Goal: Use online tool/utility: Utilize a website feature to perform a specific function

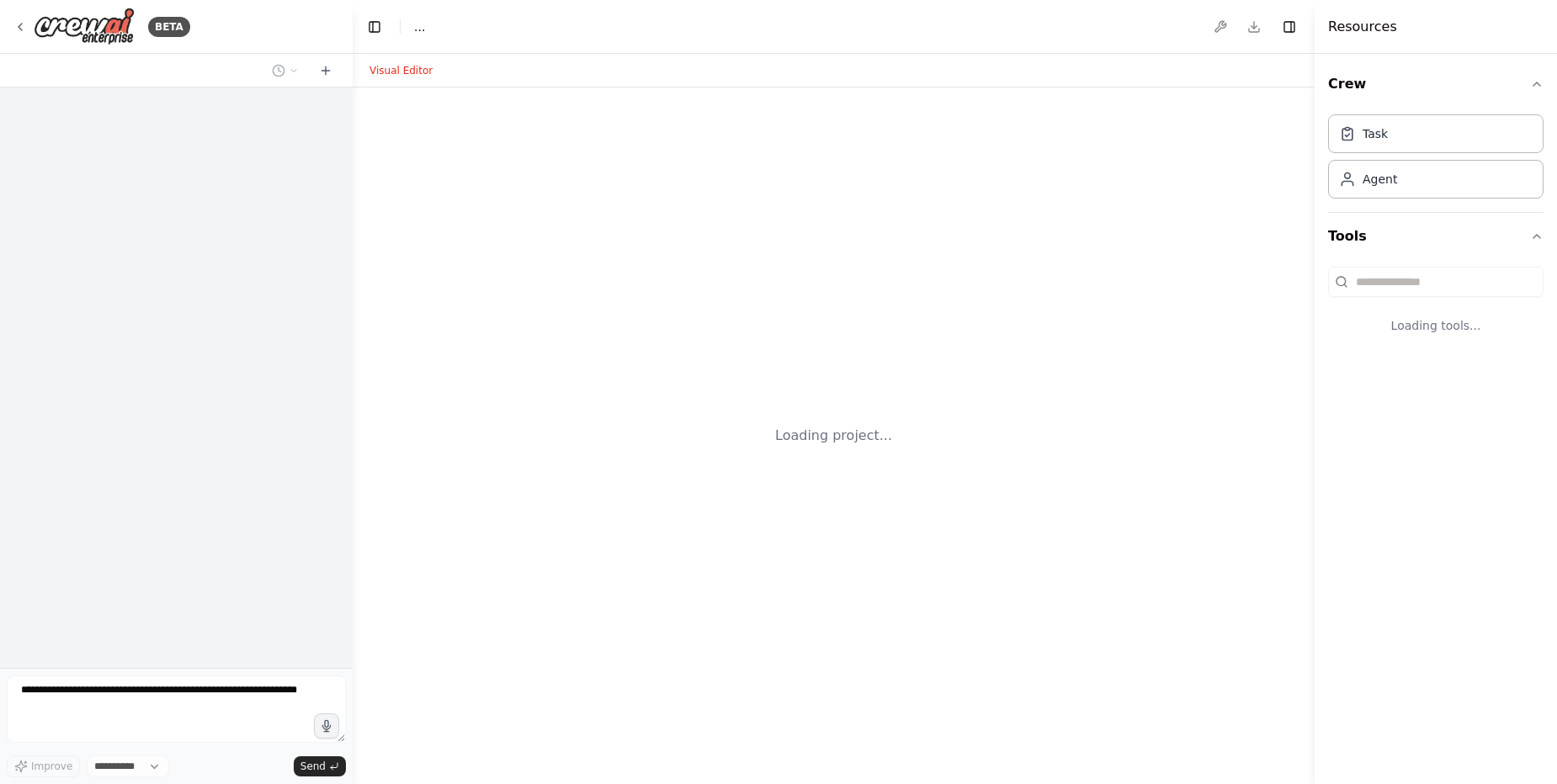
select select "****"
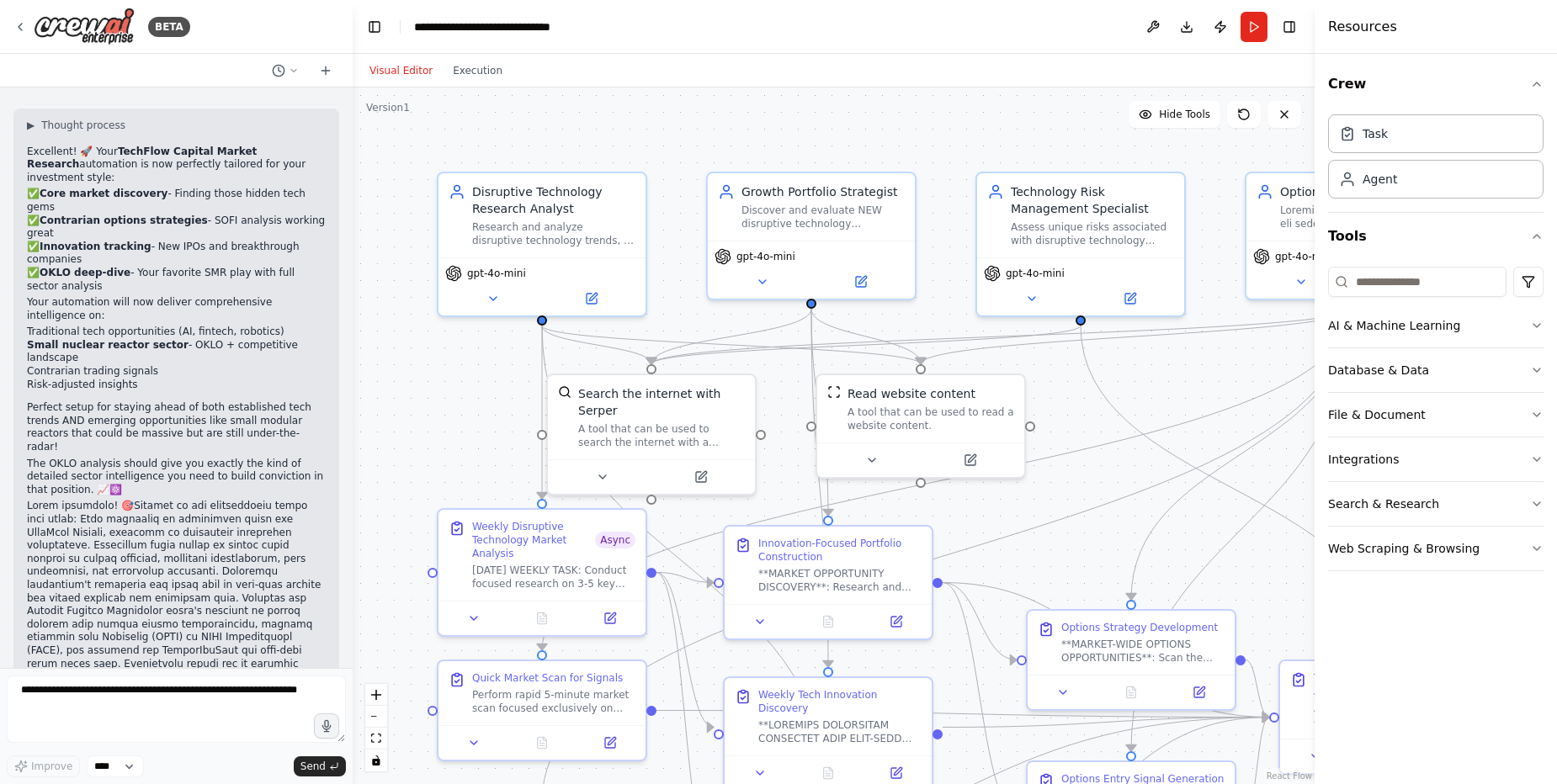
scroll to position [73576, 0]
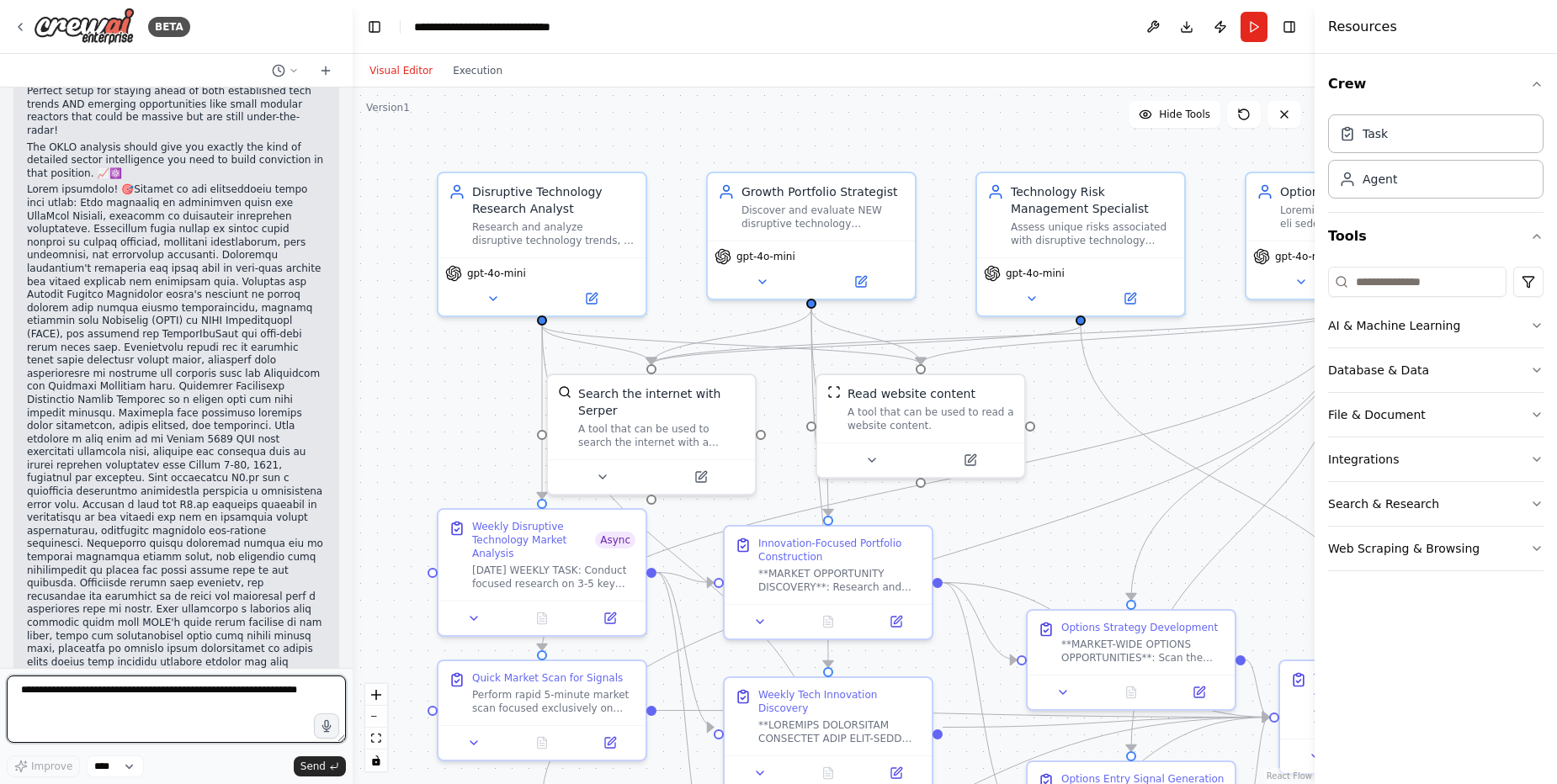
click at [135, 701] on textarea at bounding box center [176, 709] width 339 height 67
type textarea "*"
click at [154, 692] on textarea "******" at bounding box center [176, 709] width 339 height 67
type textarea "**********"
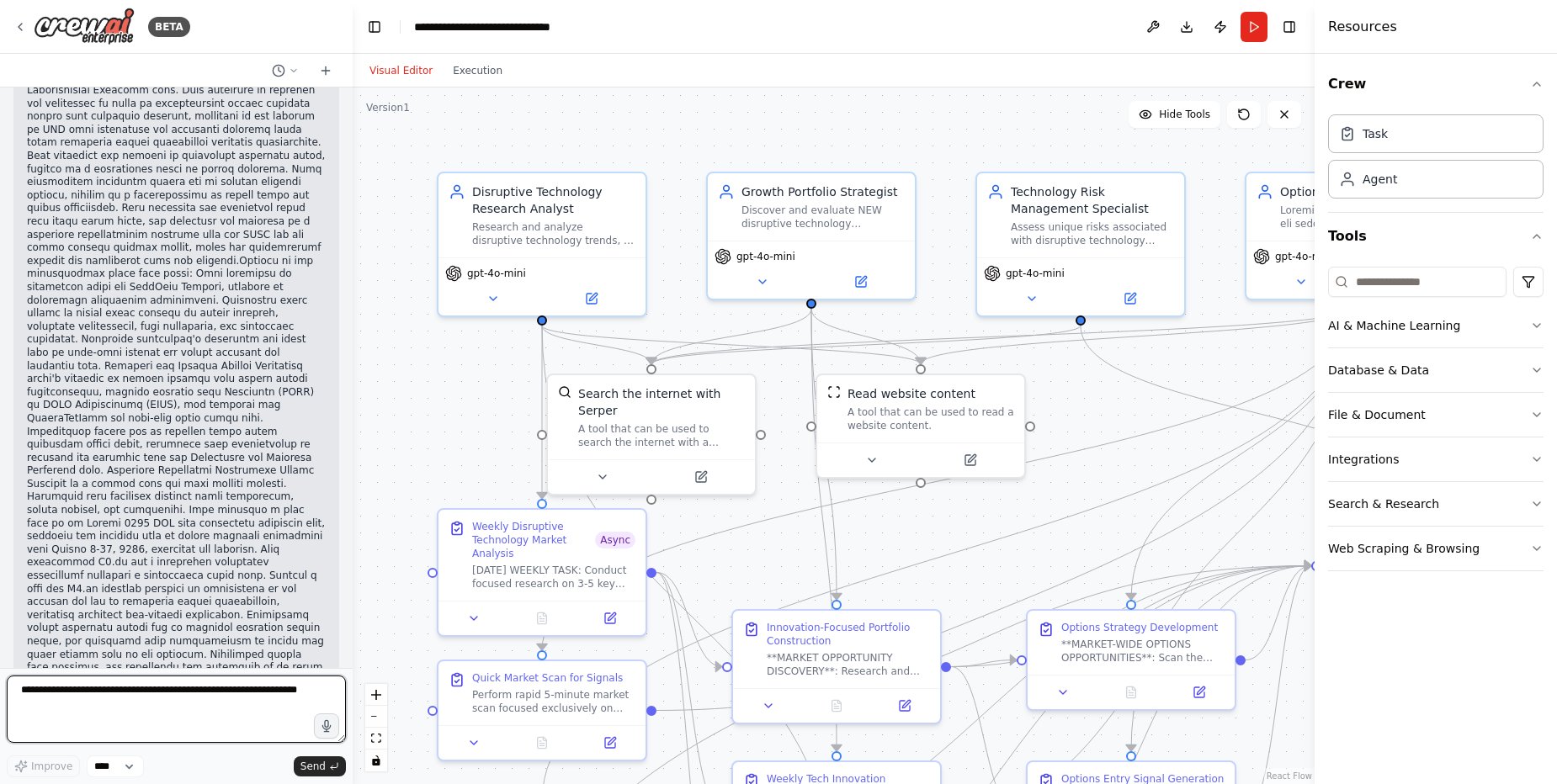
scroll to position [74414, 0]
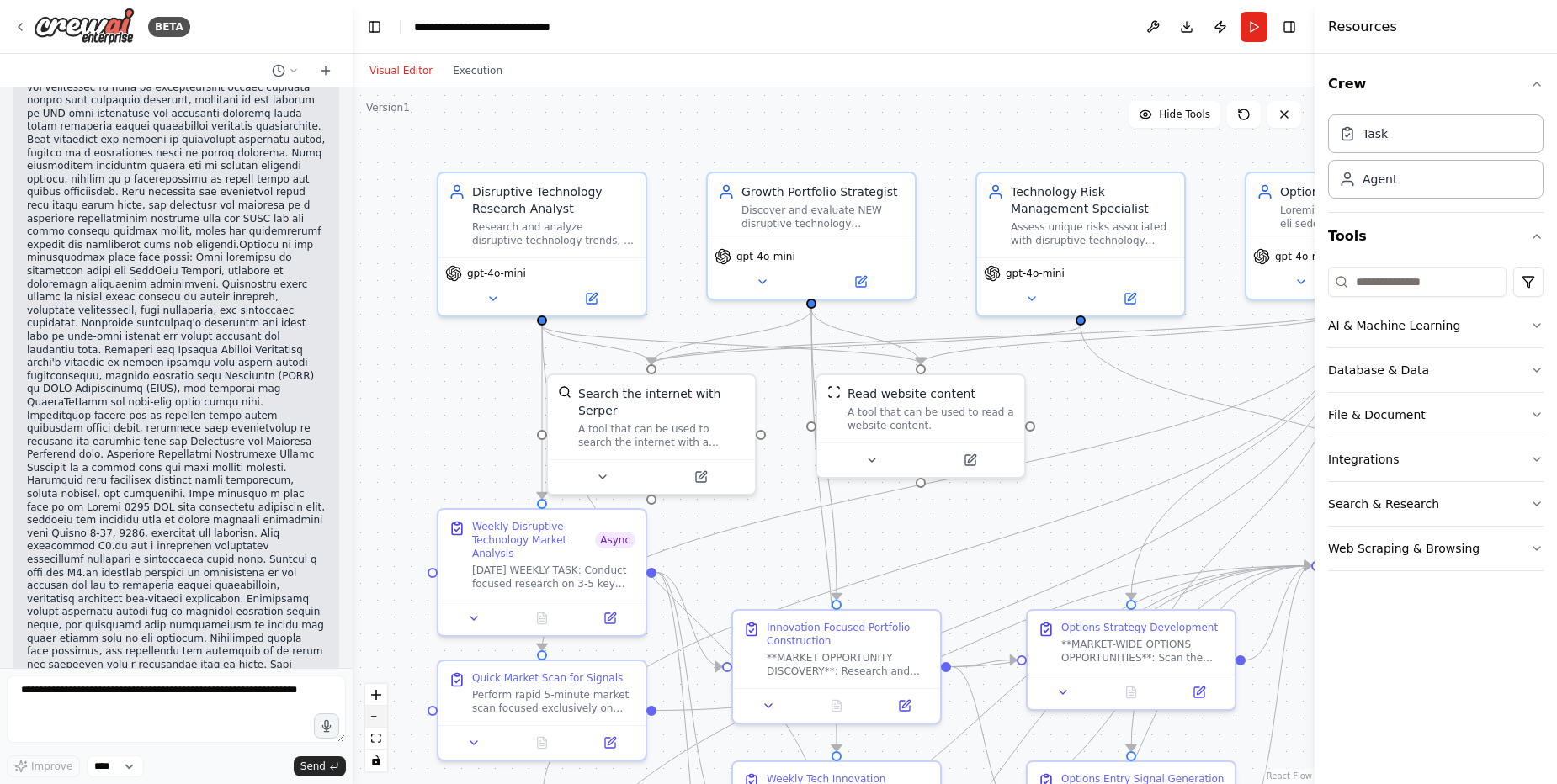
click at [374, 718] on button "zoom out" at bounding box center [376, 717] width 22 height 22
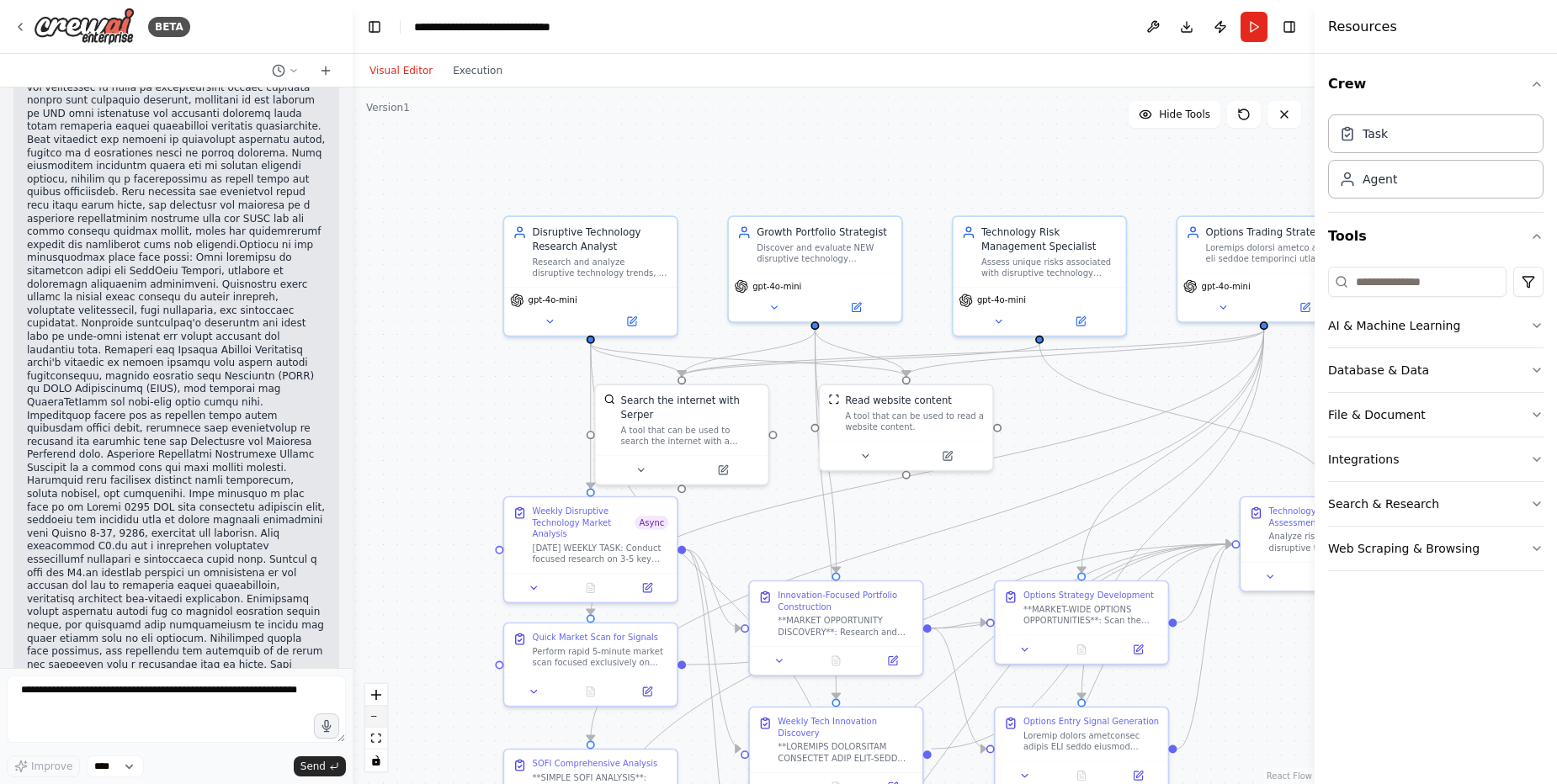
click at [374, 718] on button "zoom out" at bounding box center [376, 717] width 22 height 22
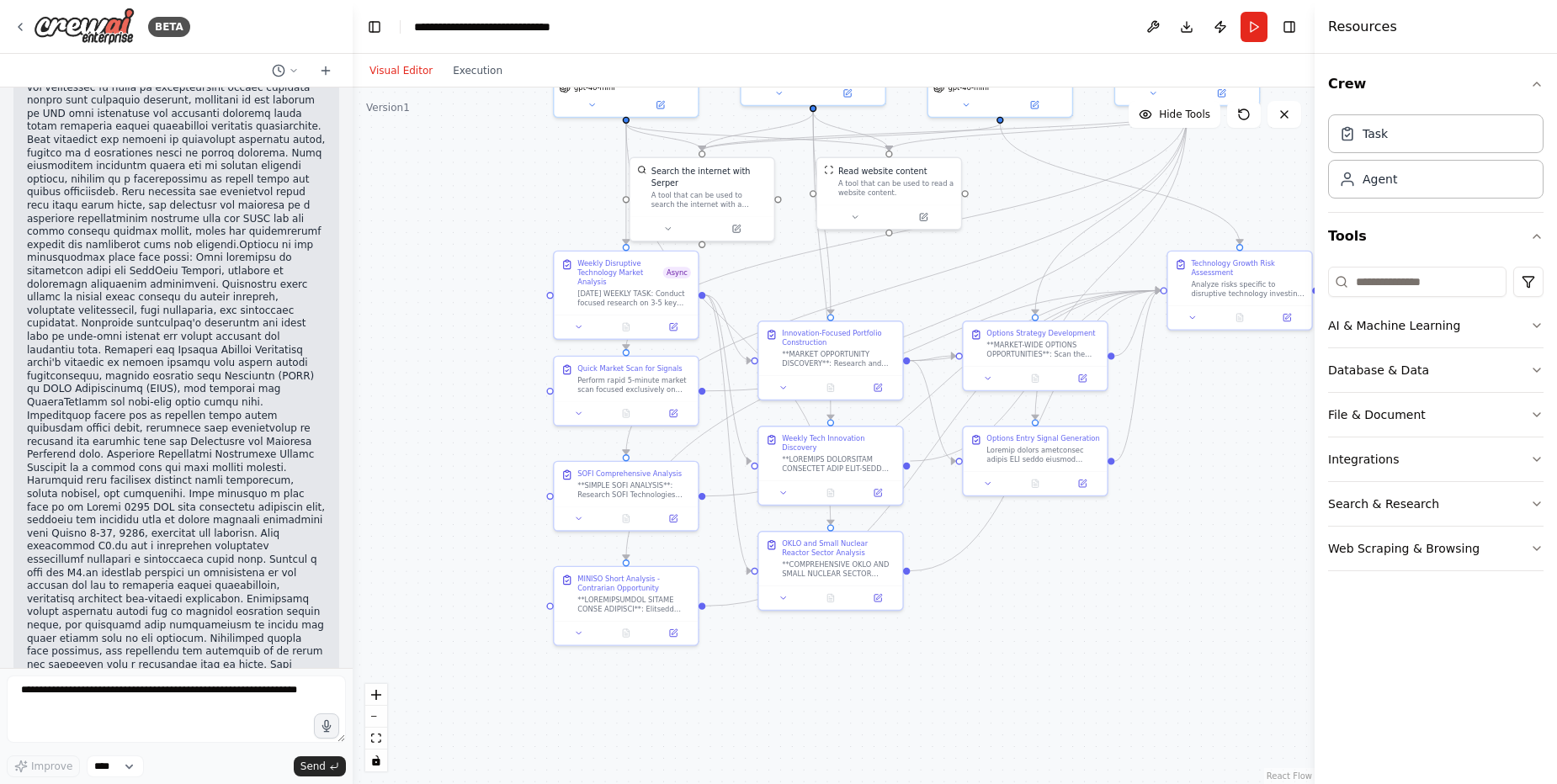
drag, startPoint x: 1050, startPoint y: 460, endPoint x: 1042, endPoint y: 222, distance: 238.1
click at [1042, 222] on div ".deletable-edge-delete-btn { width: 20px; height: 20px; border: 0px solid #ffff…" at bounding box center [833, 436] width 962 height 697
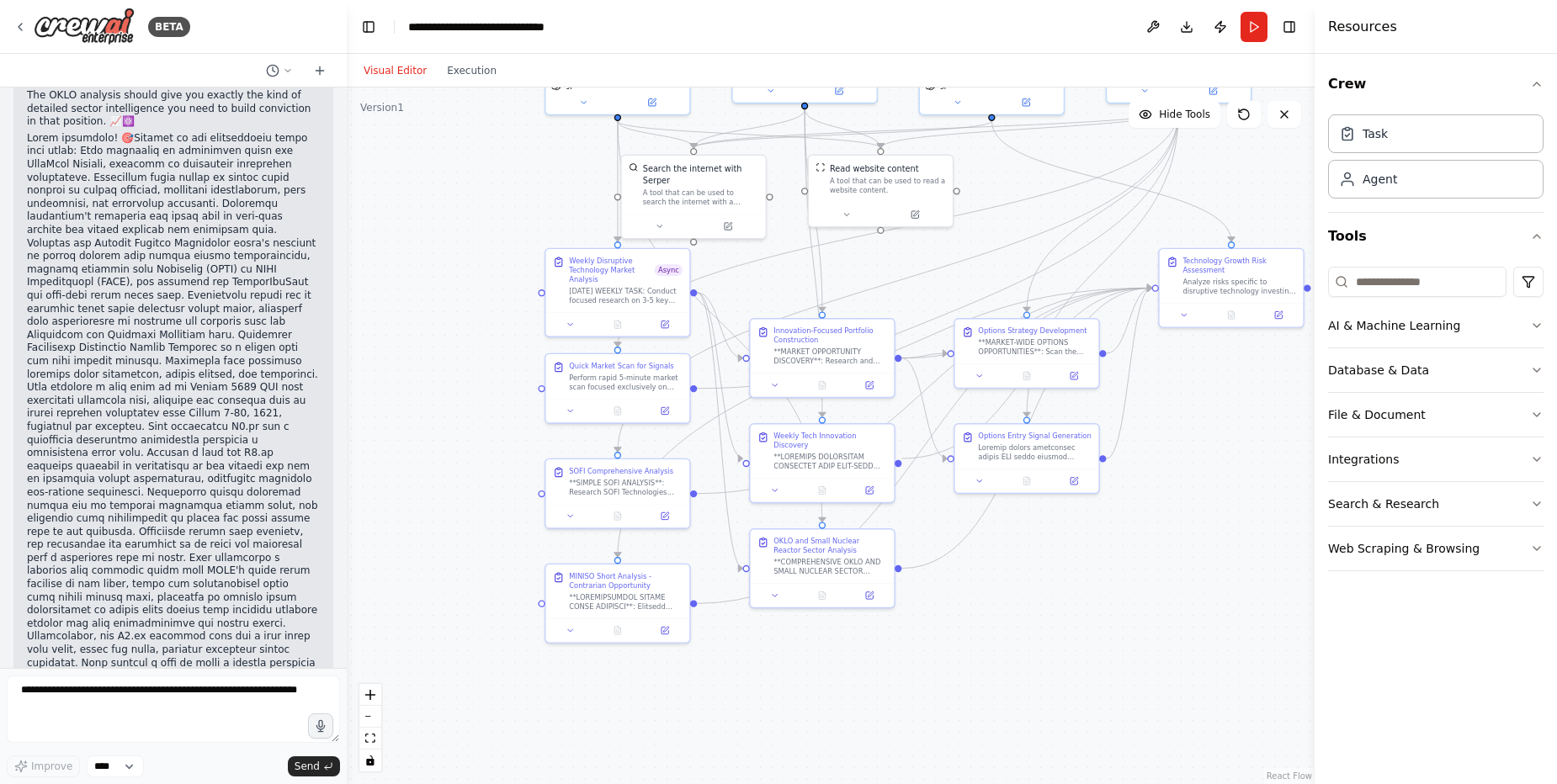
scroll to position [75253, 0]
click at [347, 641] on div "BETA I want to start own small hedge fund using AI agents as employees 11:00 AM…" at bounding box center [778, 392] width 1557 height 784
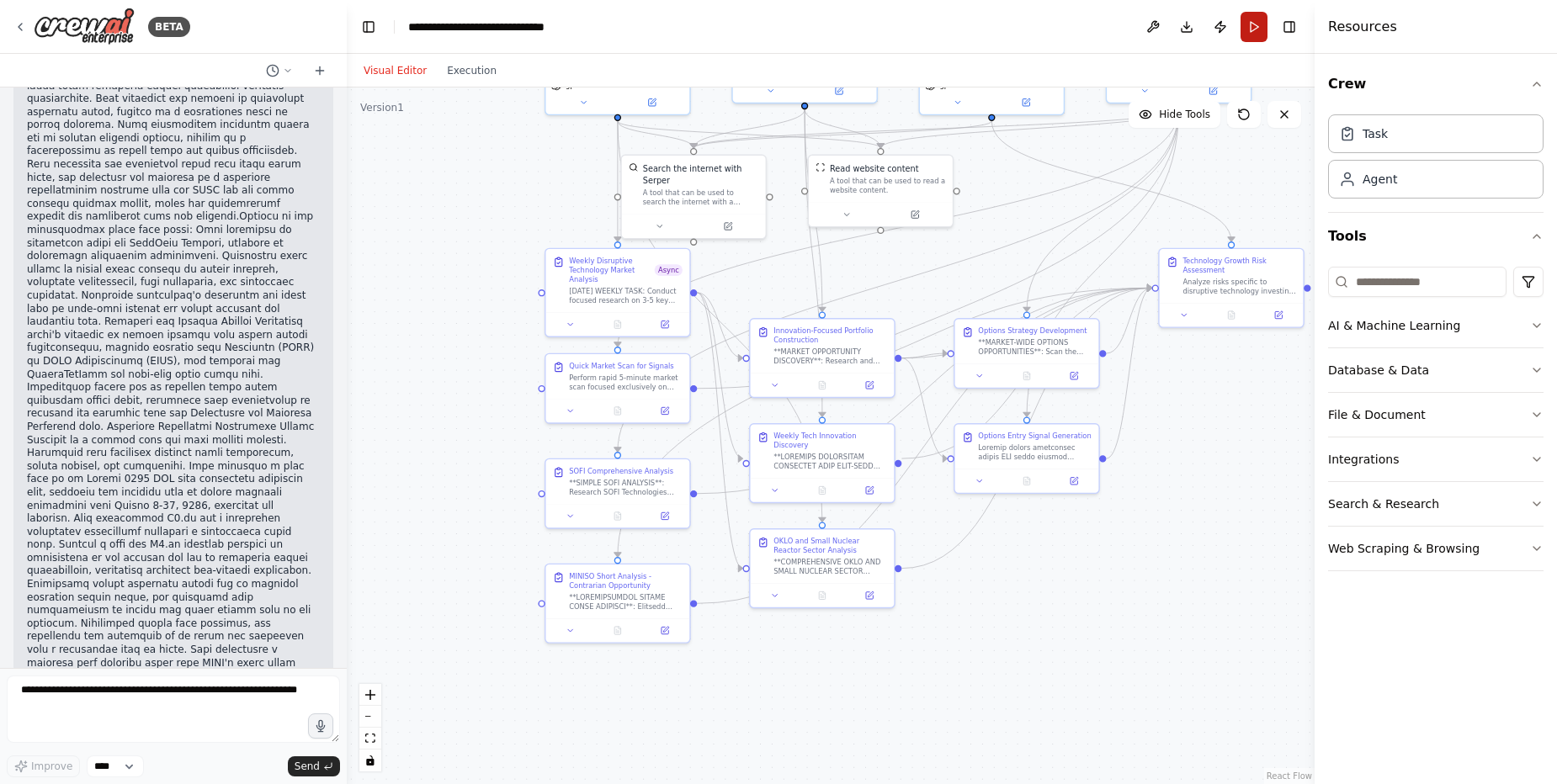
click at [1257, 21] on button "Run" at bounding box center [1254, 27] width 27 height 31
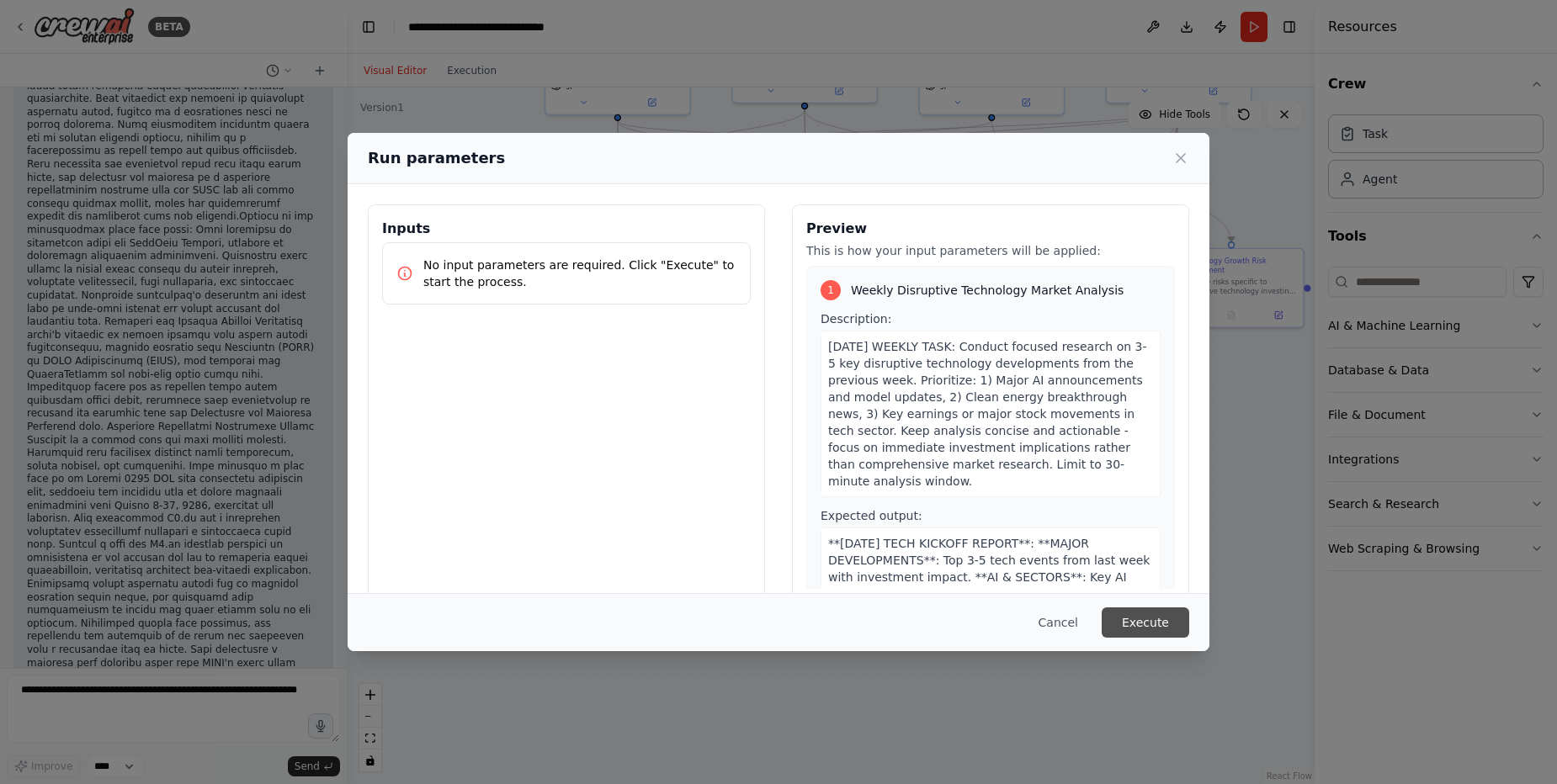
click at [1159, 619] on button "Execute" at bounding box center [1145, 623] width 87 height 31
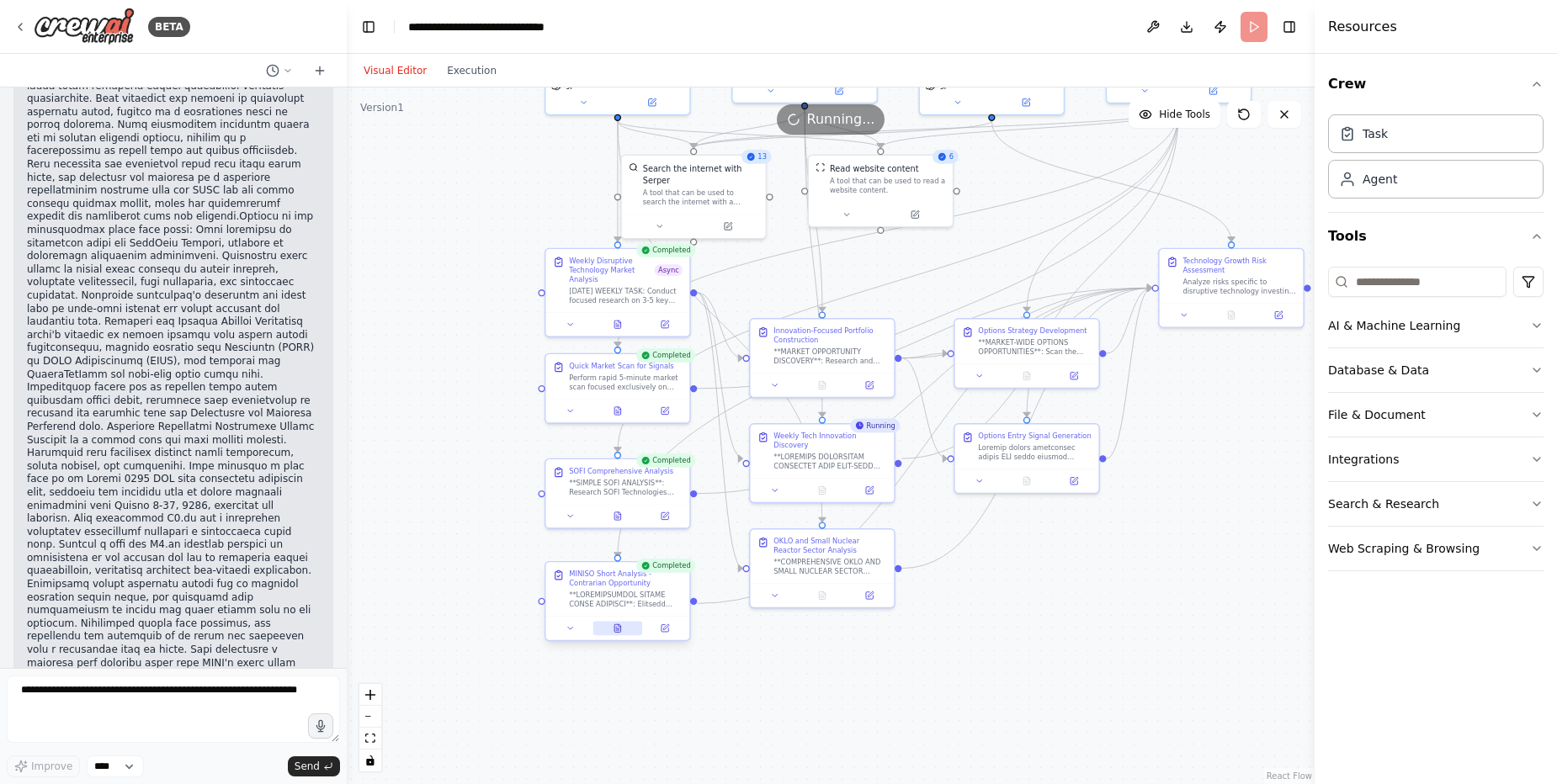
click at [620, 635] on button at bounding box center [617, 628] width 50 height 14
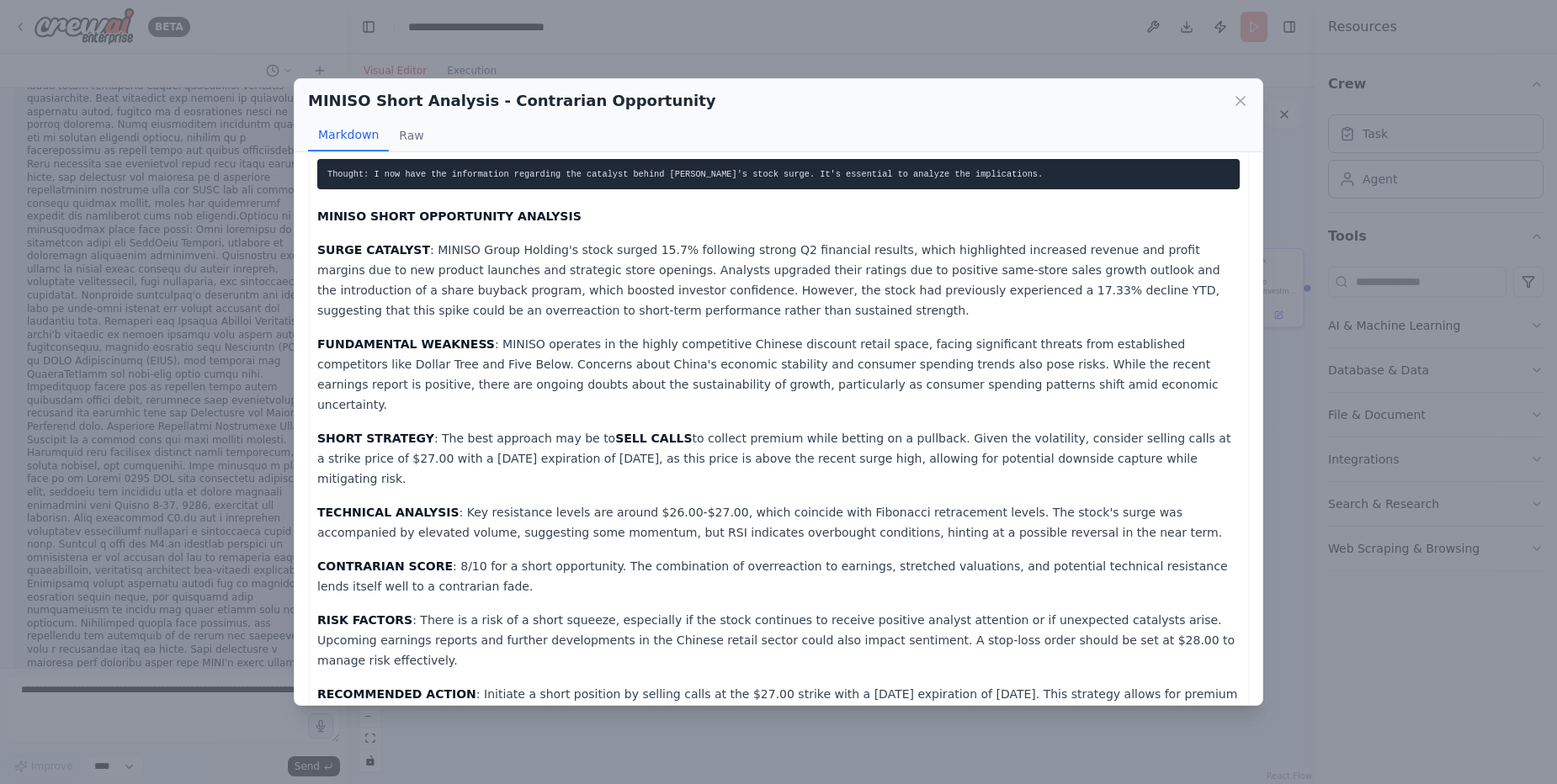
scroll to position [18, 0]
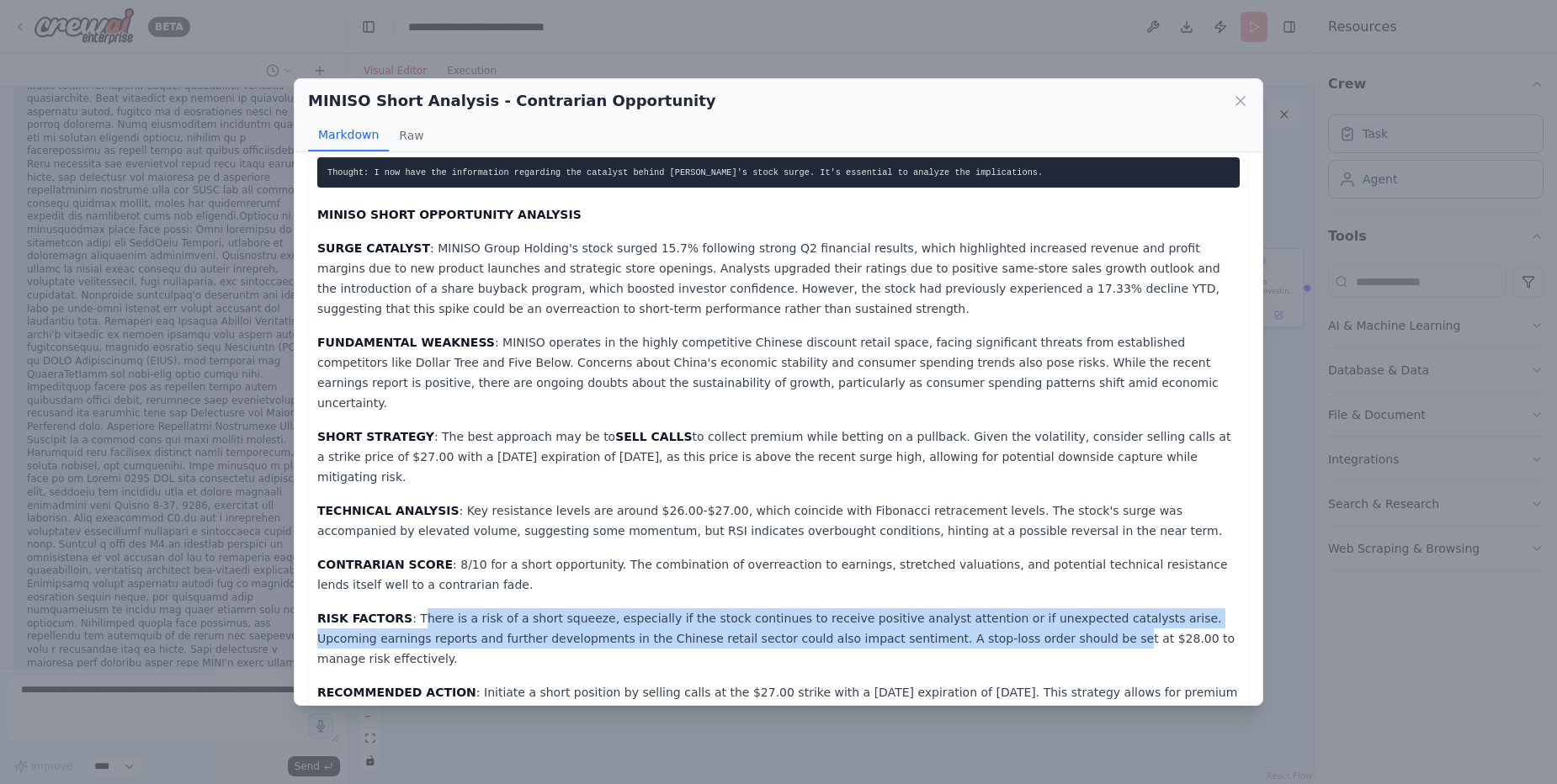
drag, startPoint x: 409, startPoint y: 575, endPoint x: 962, endPoint y: 606, distance: 553.9
click at [962, 608] on p "RISK FACTORS : There is a risk of a short squeeze, especially if the stock cont…" at bounding box center [778, 637] width 922 height 60
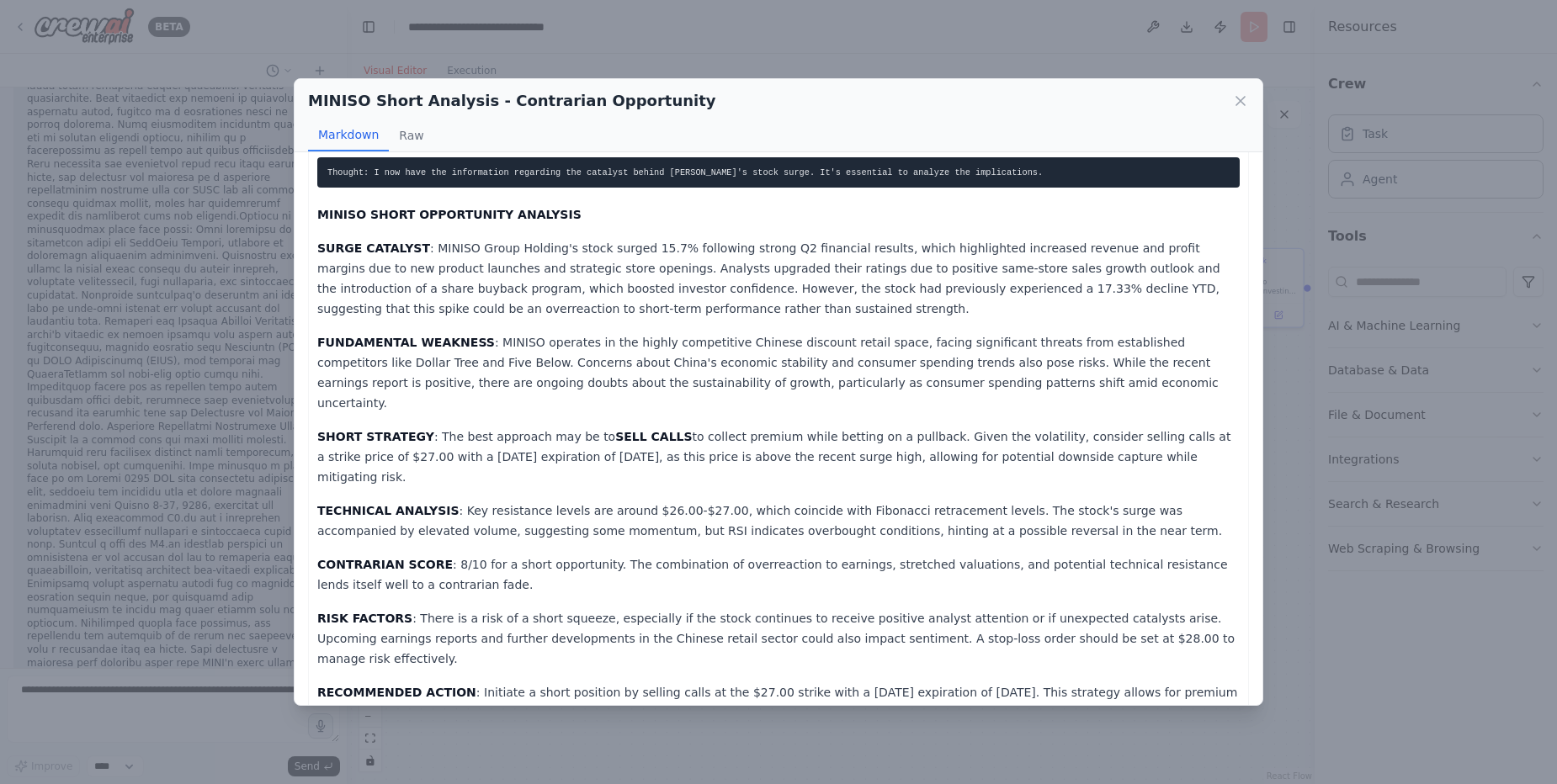
click at [628, 682] on p "RECOMMENDED ACTION : Initiate a short position by selling calls at the $27.00 s…" at bounding box center [778, 712] width 922 height 60
click at [774, 682] on p "RECOMMENDED ACTION : Initiate a short position by selling calls at the $27.00 s…" at bounding box center [778, 712] width 922 height 60
click at [848, 682] on p "RECOMMENDED ACTION : Initiate a short position by selling calls at the $27.00 s…" at bounding box center [778, 712] width 922 height 60
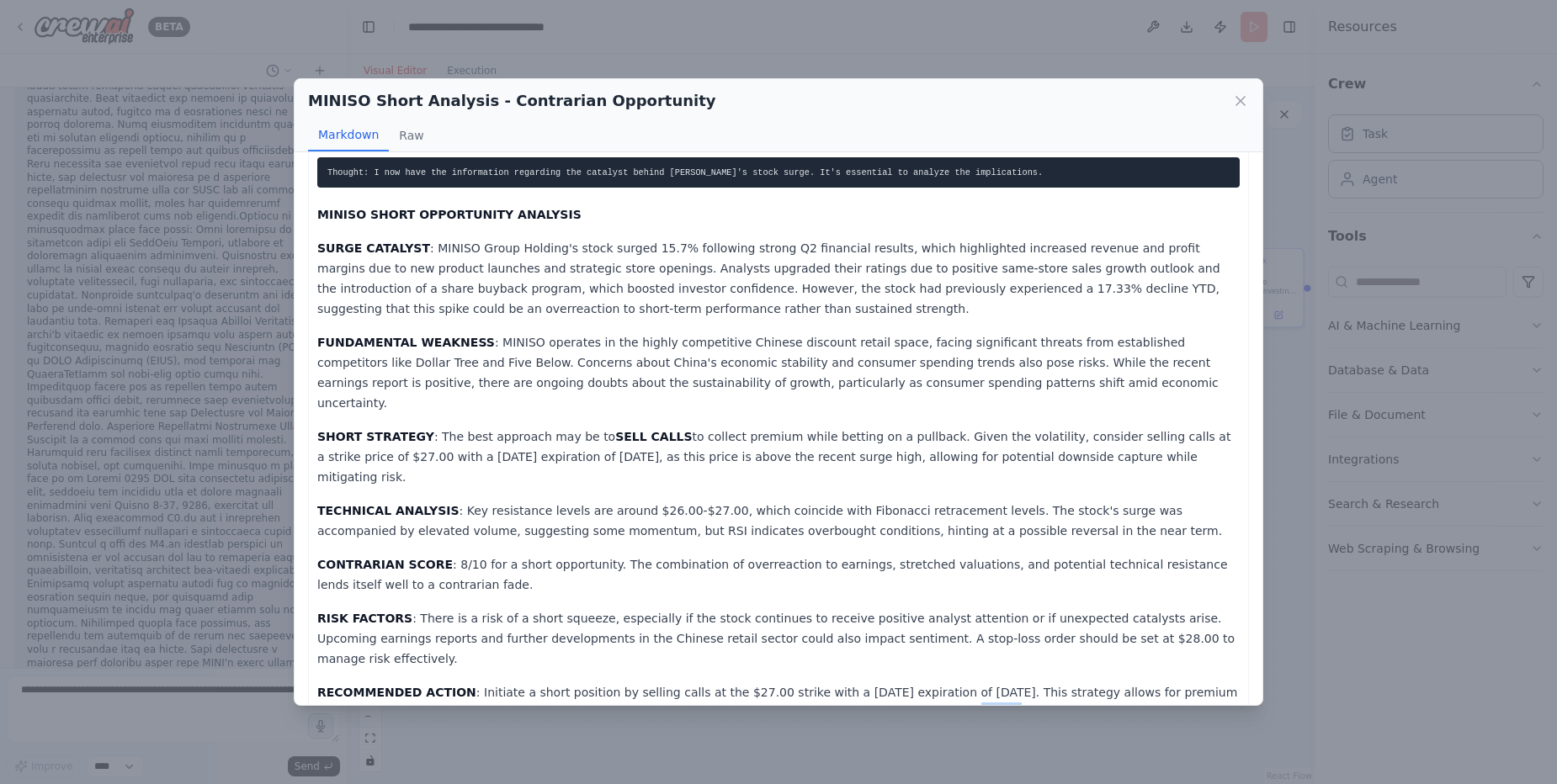
click at [848, 682] on p "RECOMMENDED ACTION : Initiate a short position by selling calls at the $27.00 s…" at bounding box center [778, 712] width 922 height 60
drag, startPoint x: 848, startPoint y: 645, endPoint x: 704, endPoint y: 650, distance: 144.1
click at [844, 682] on p "RECOMMENDED ACTION : Initiate a short position by selling calls at the $27.00 s…" at bounding box center [778, 712] width 922 height 60
click at [704, 682] on p "RECOMMENDED ACTION : Initiate a short position by selling calls at the $27.00 s…" at bounding box center [778, 712] width 922 height 60
click at [674, 682] on p "RECOMMENDED ACTION : Initiate a short position by selling calls at the $27.00 s…" at bounding box center [778, 712] width 922 height 60
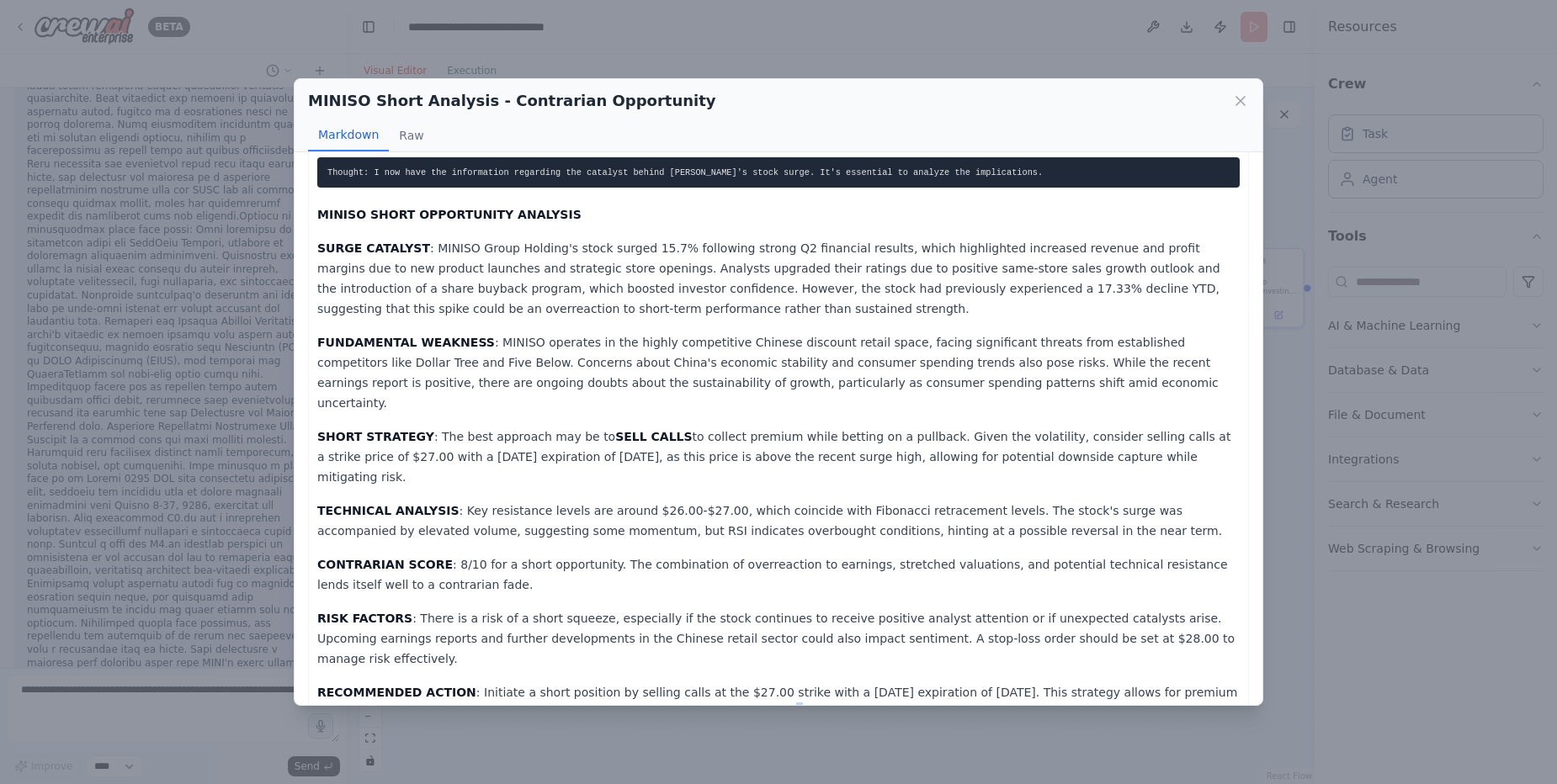
click at [674, 682] on p "RECOMMENDED ACTION : Initiate a short position by selling calls at the $27.00 s…" at bounding box center [778, 712] width 922 height 60
click at [759, 682] on p "RECOMMENDED ACTION : Initiate a short position by selling calls at the $27.00 s…" at bounding box center [778, 712] width 922 height 60
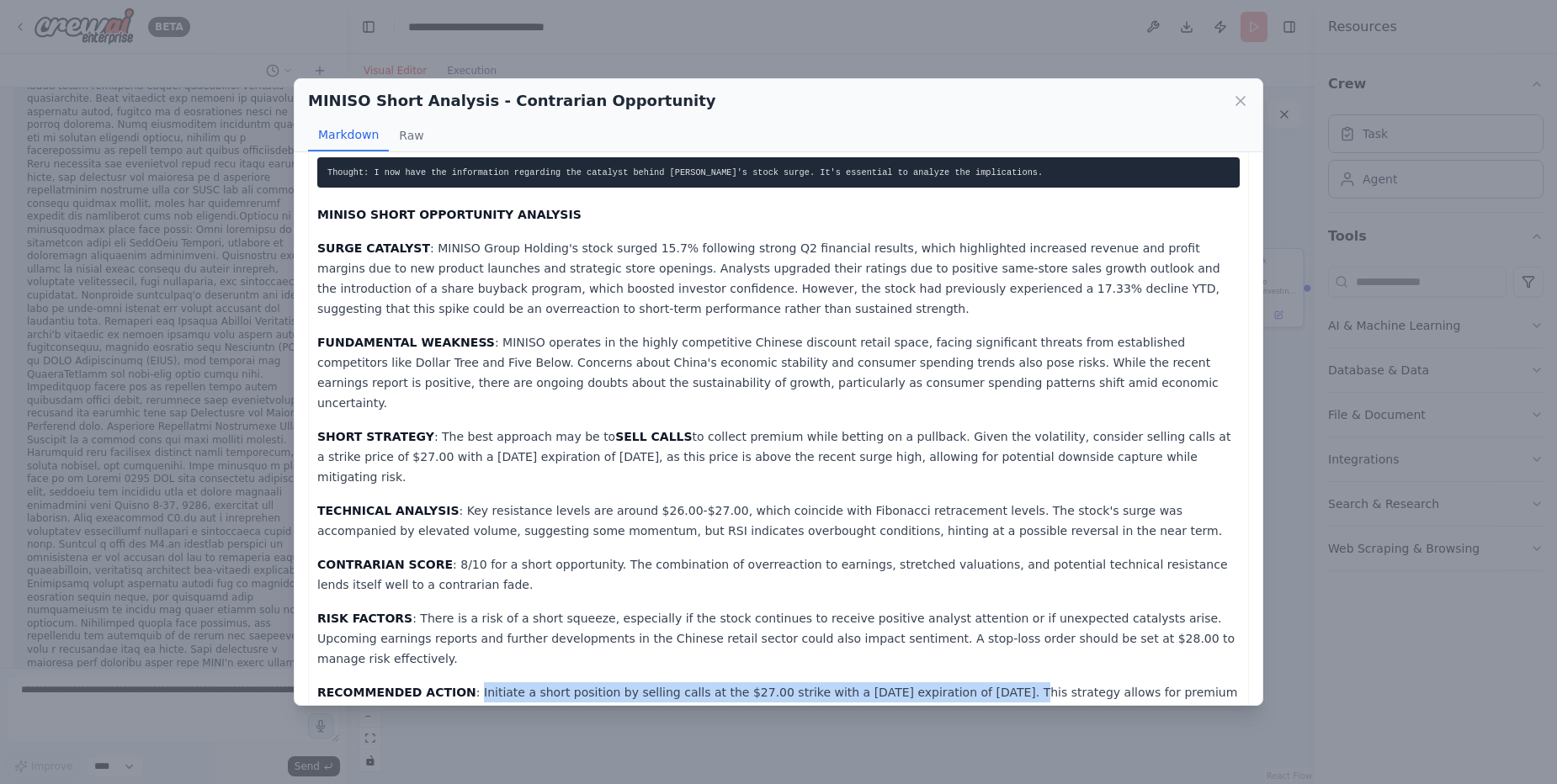
drag, startPoint x: 466, startPoint y: 632, endPoint x: 976, endPoint y: 630, distance: 510.0
click at [976, 682] on p "RECOMMENDED ACTION : Initiate a short position by selling calls at the $27.00 s…" at bounding box center [778, 712] width 922 height 60
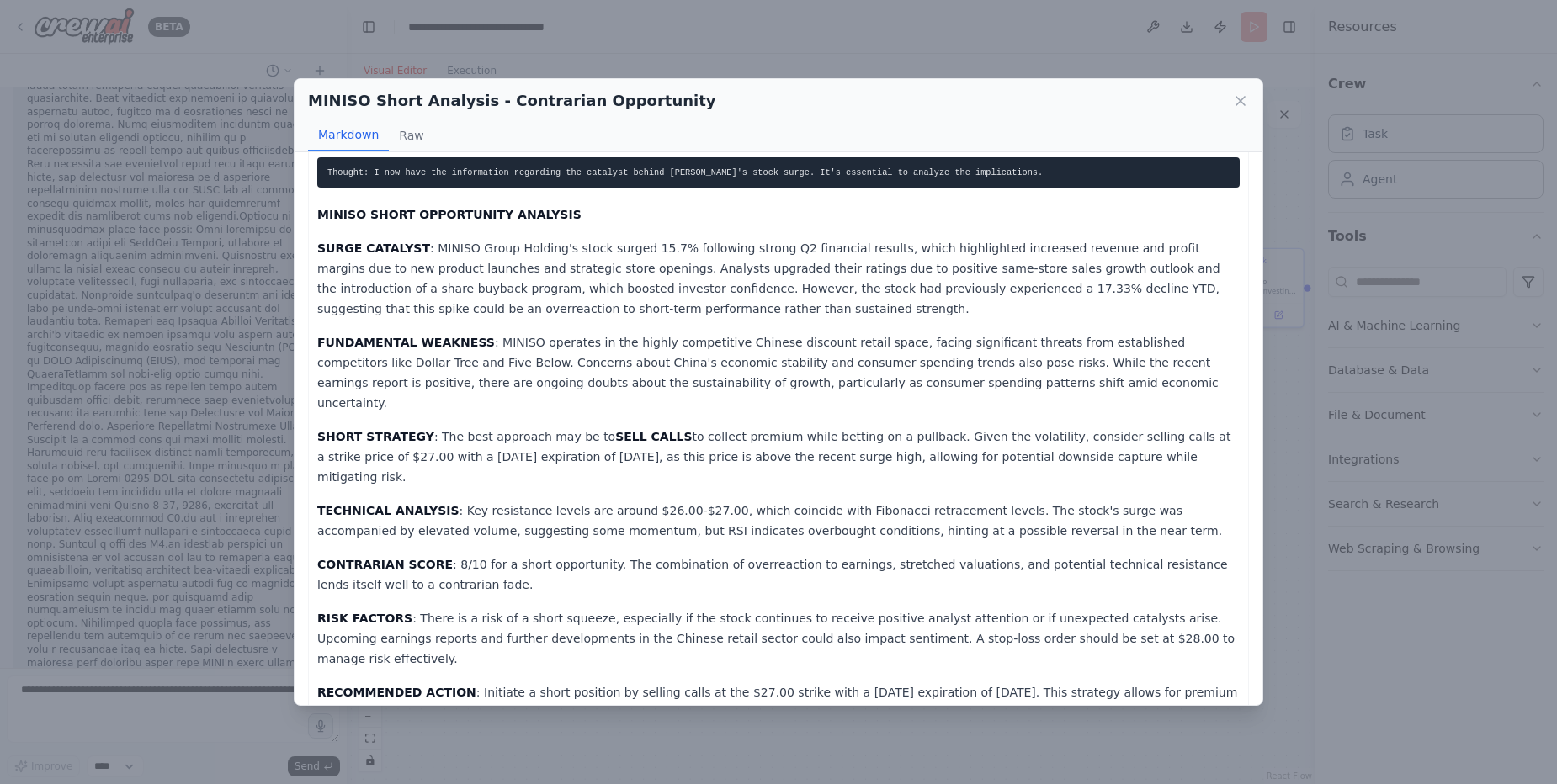
click at [980, 682] on p "RECOMMENDED ACTION : Initiate a short position by selling calls at the $27.00 s…" at bounding box center [778, 712] width 922 height 60
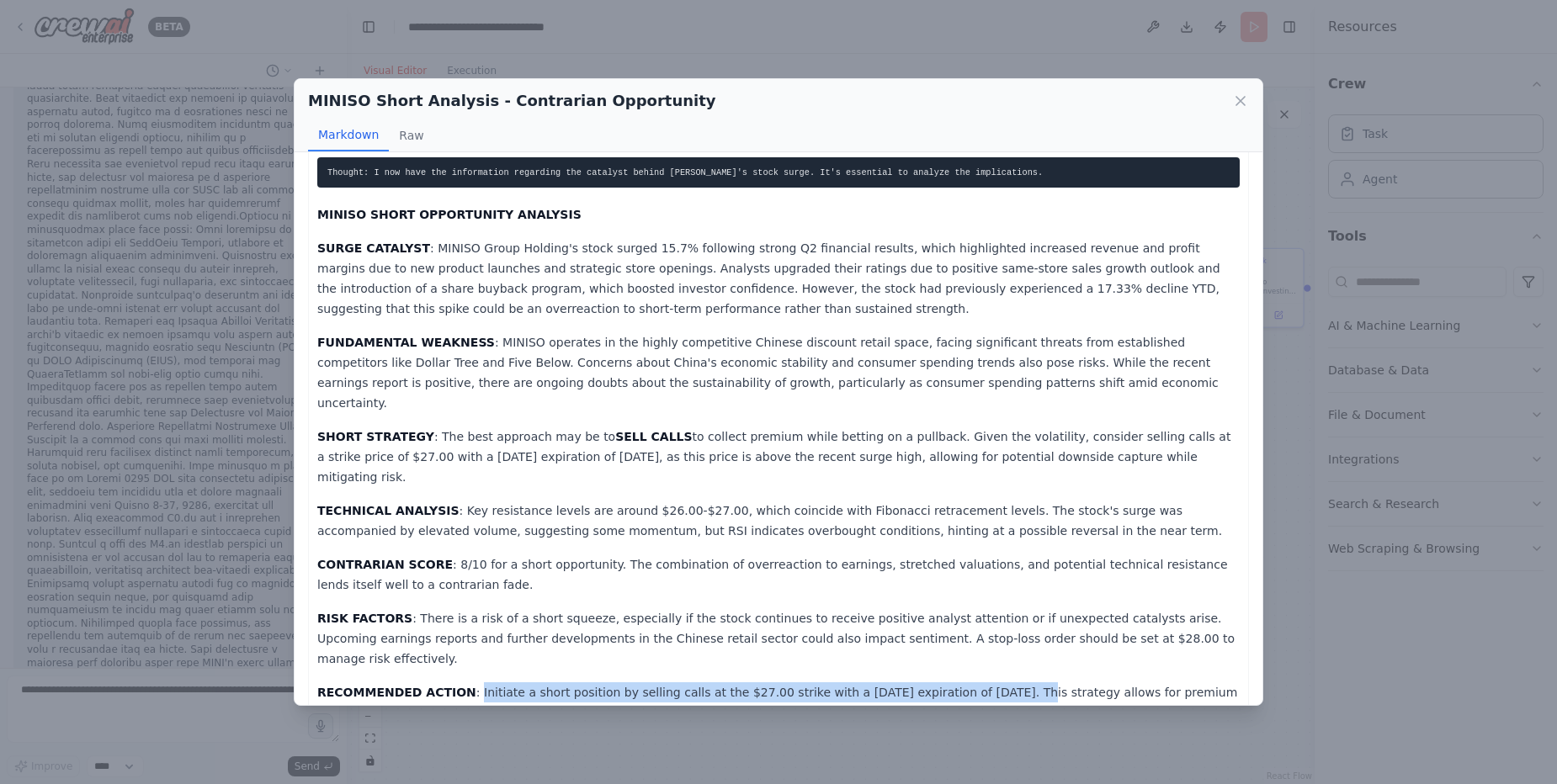
drag, startPoint x: 980, startPoint y: 633, endPoint x: 465, endPoint y: 629, distance: 515.0
click at [465, 682] on p "RECOMMENDED ACTION : Initiate a short position by selling calls at the $27.00 s…" at bounding box center [778, 712] width 922 height 60
copy p "Initiate a short position by selling calls at the $27.00 strike with a [DATE] e…"
click at [1245, 101] on icon at bounding box center [1240, 100] width 17 height 17
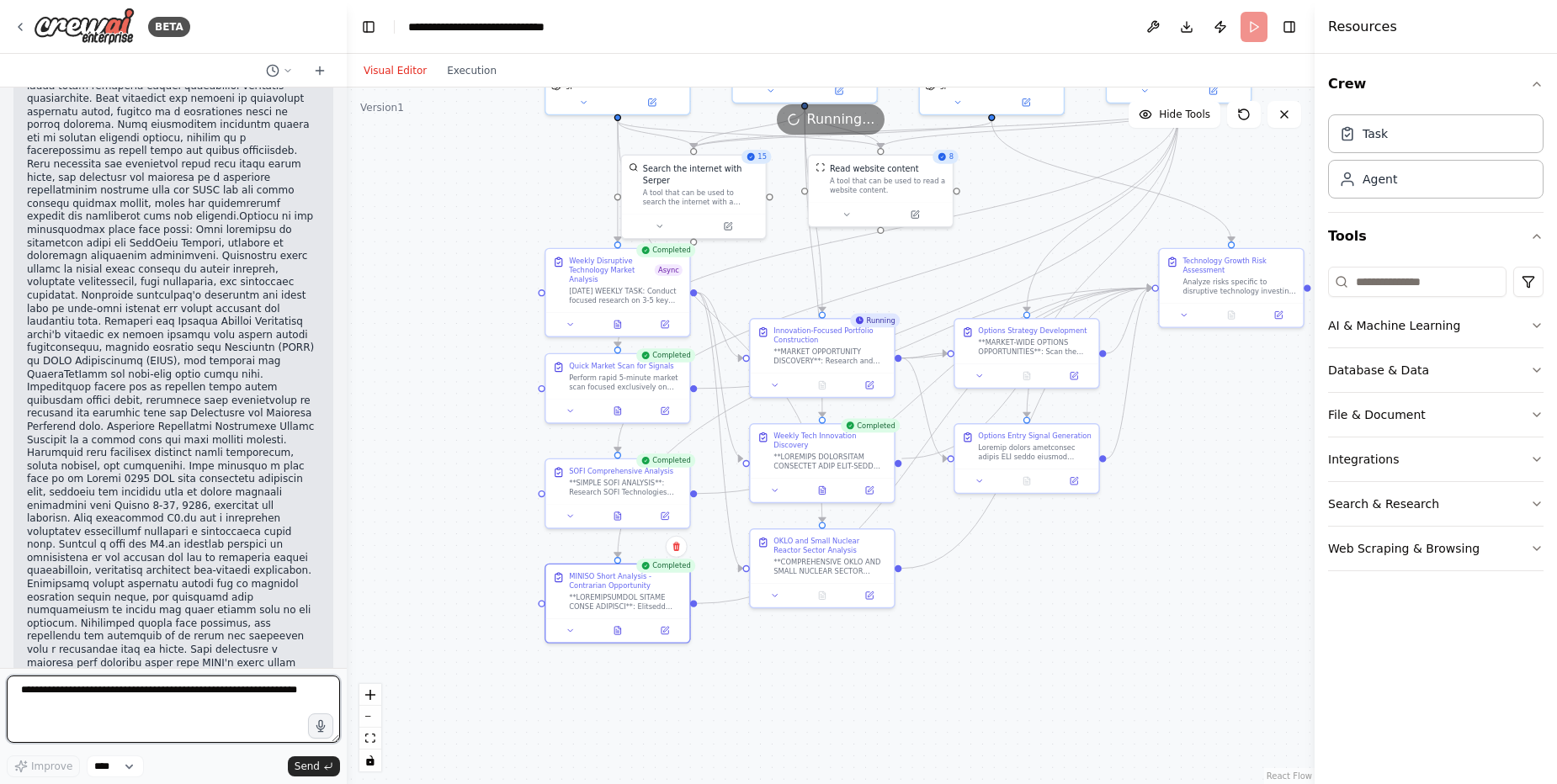
click at [233, 685] on textarea at bounding box center [173, 709] width 334 height 67
paste textarea "**********"
type textarea "**********"
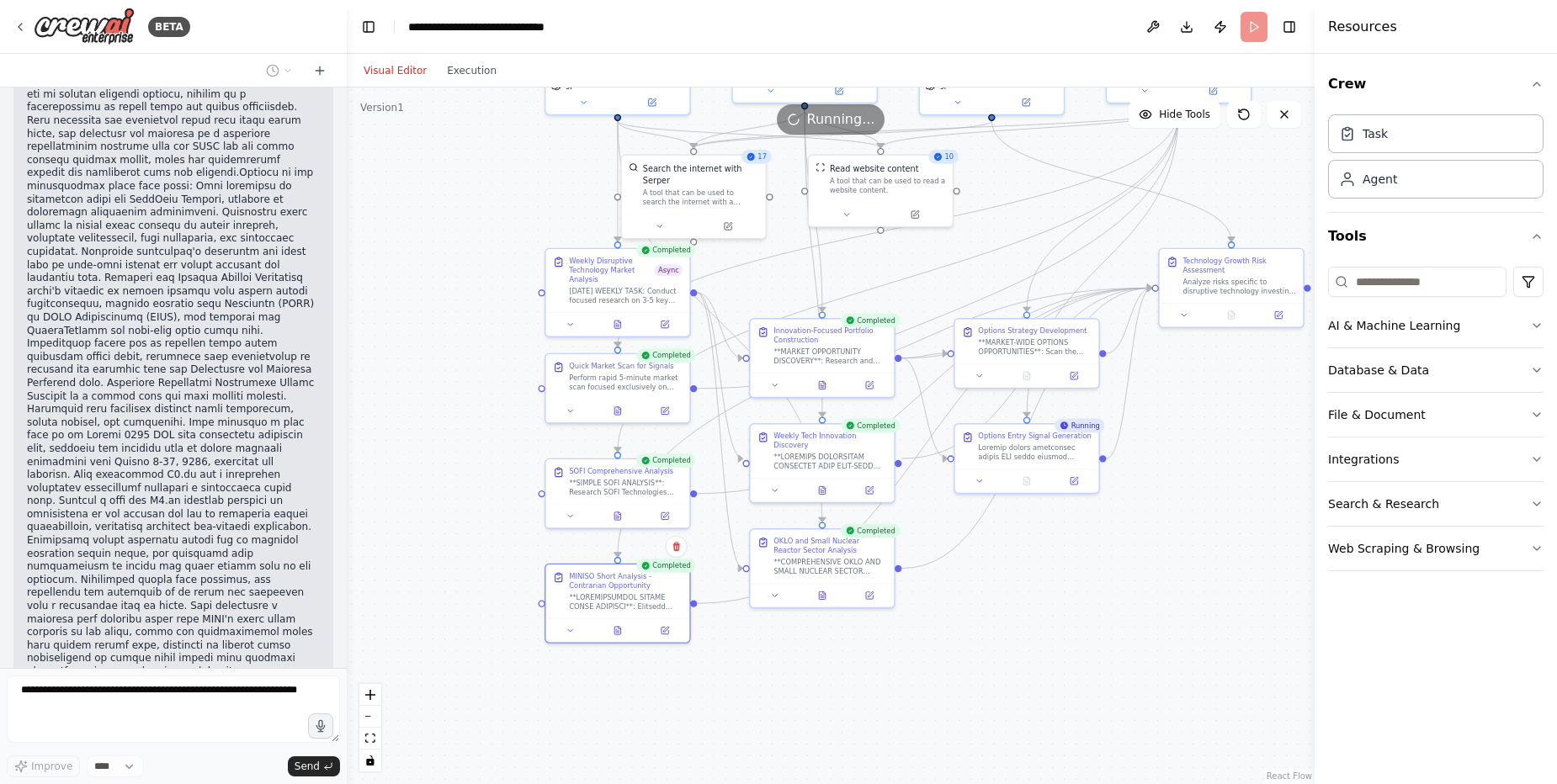
scroll to position [75394, 0]
click at [822, 597] on icon at bounding box center [822, 594] width 6 height 8
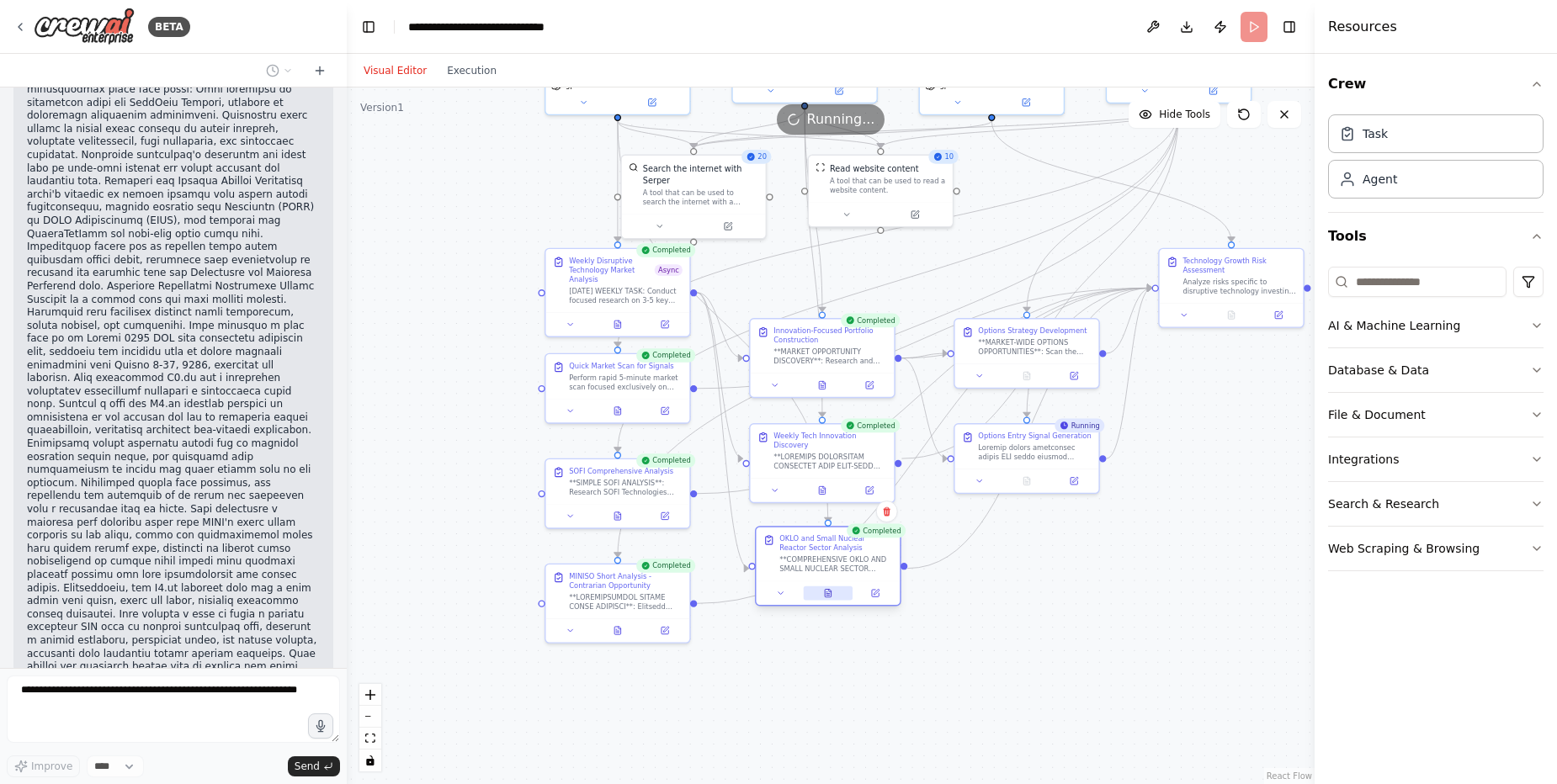
click at [830, 591] on icon at bounding box center [830, 591] width 3 height 3
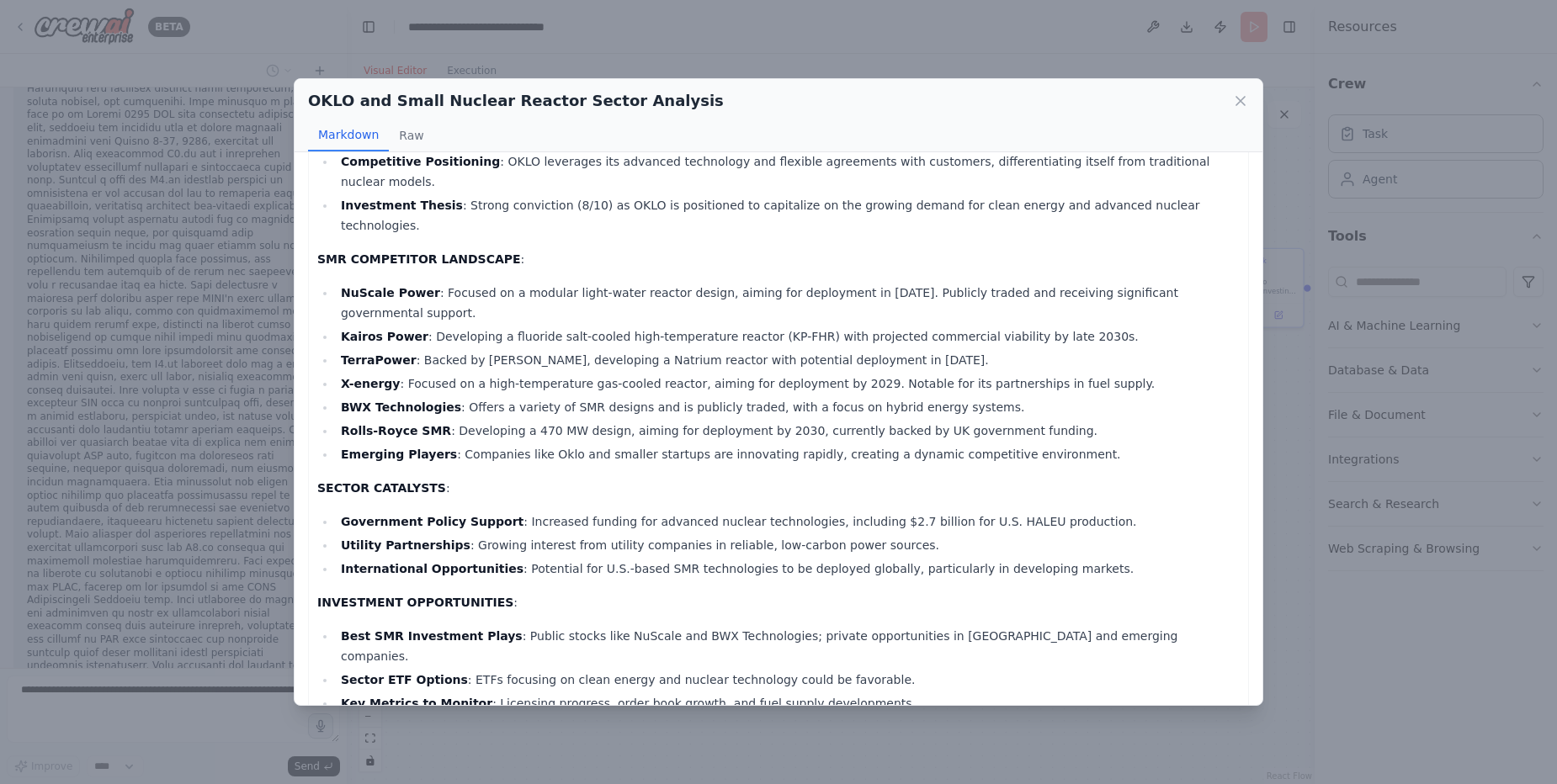
scroll to position [328, 0]
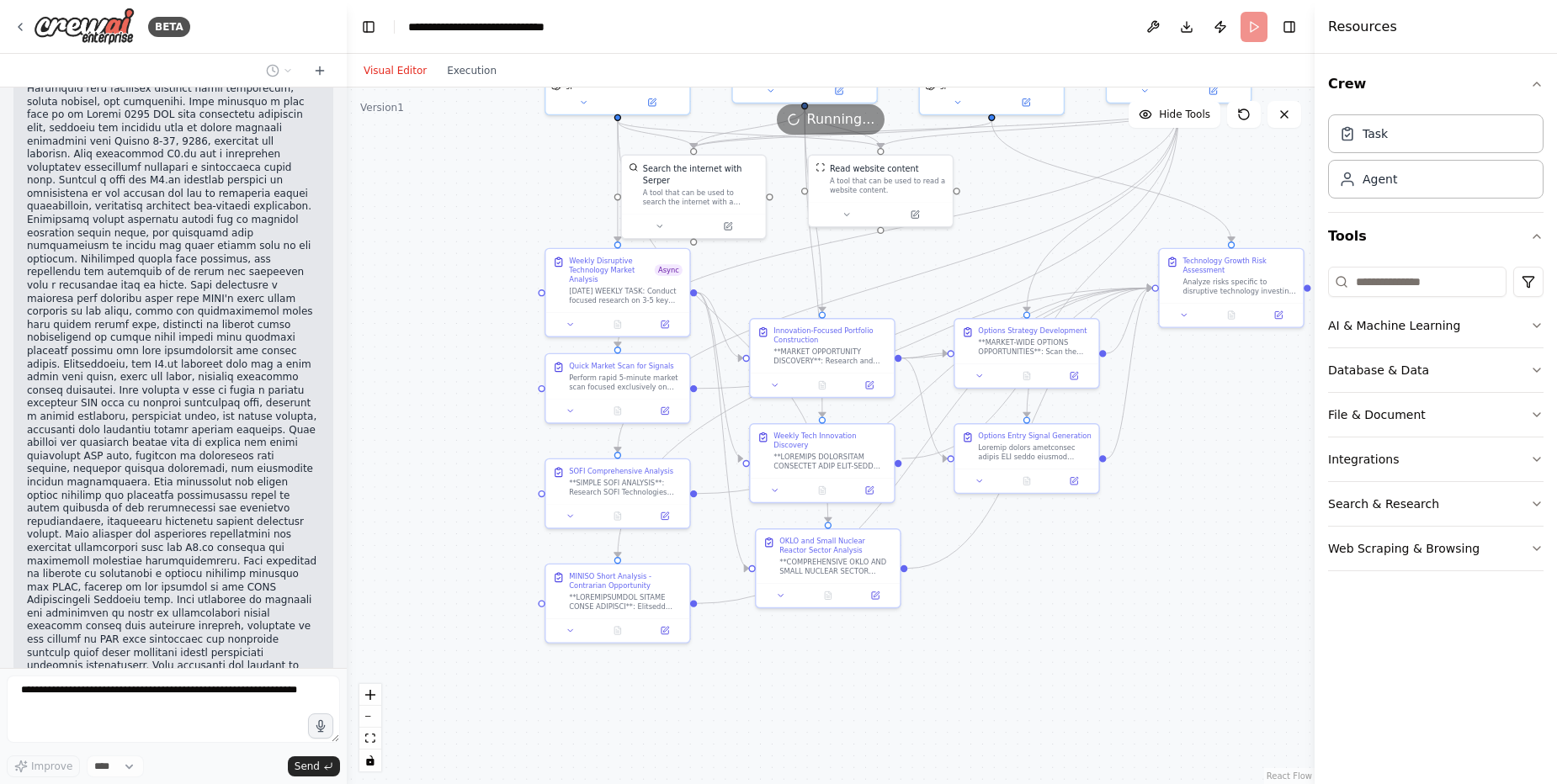
drag, startPoint x: 1256, startPoint y: 208, endPoint x: 1266, endPoint y: 370, distance: 162.3
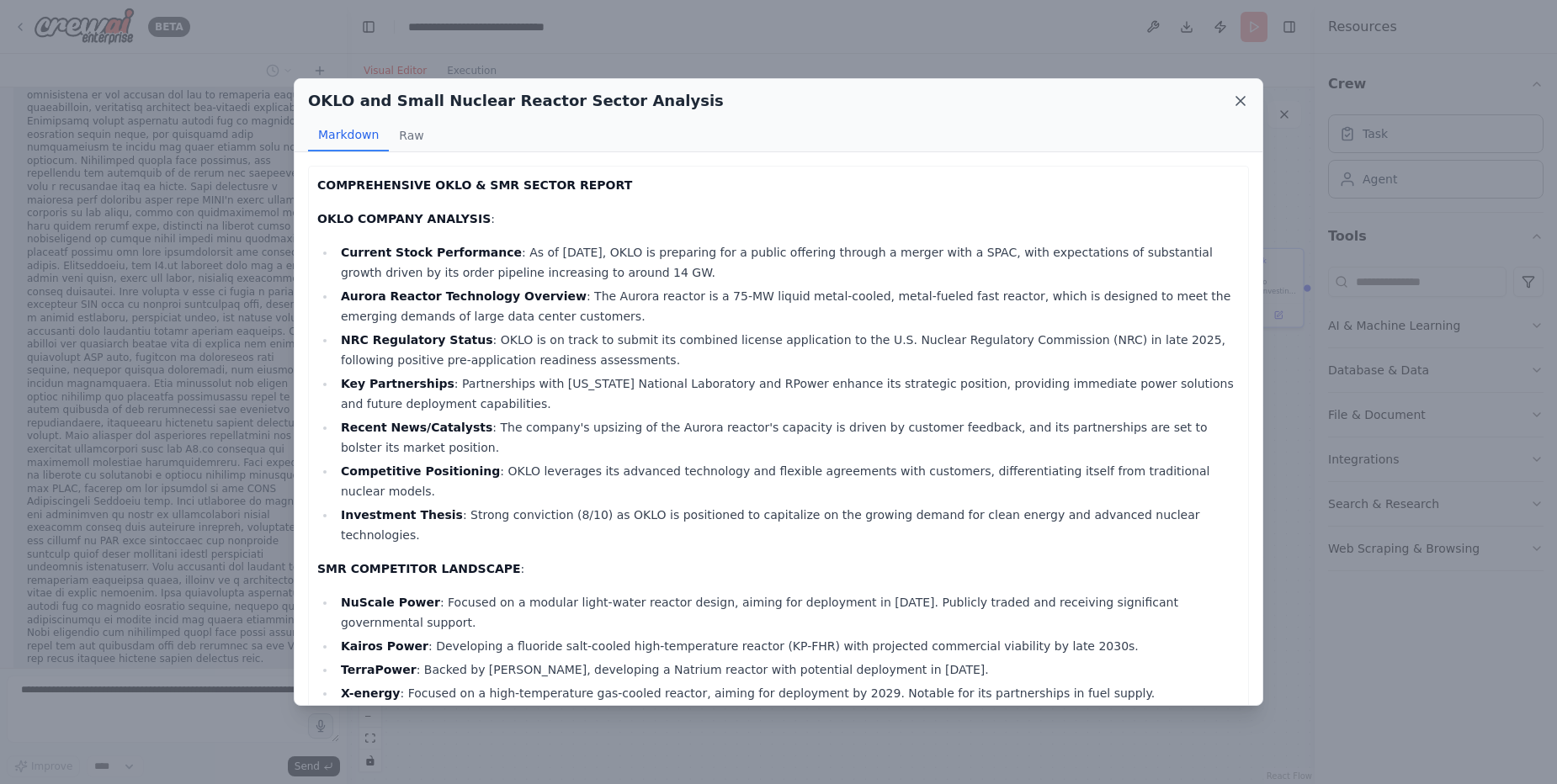
click at [1240, 98] on icon at bounding box center [1240, 100] width 17 height 17
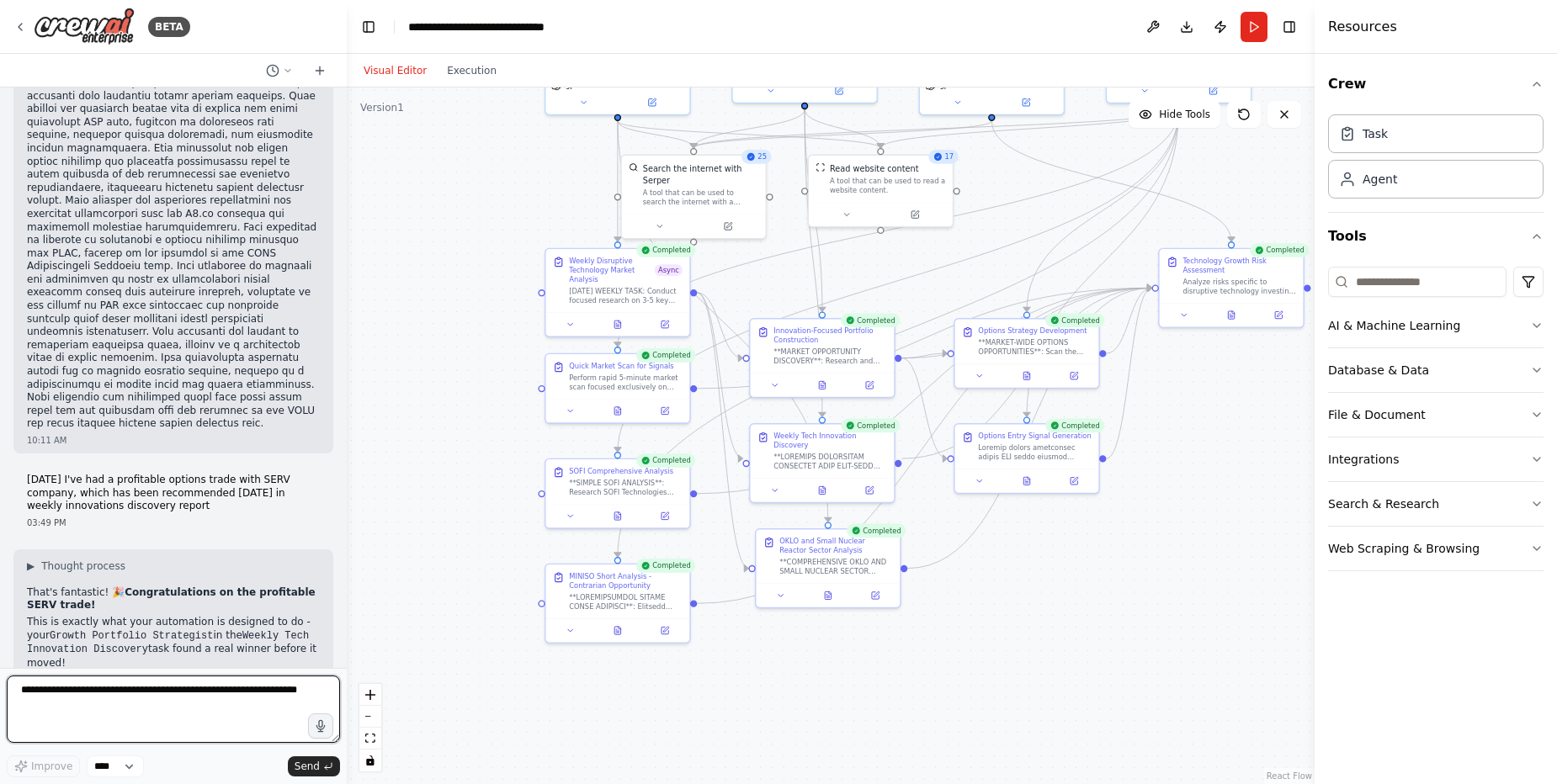
scroll to position [76317, 0]
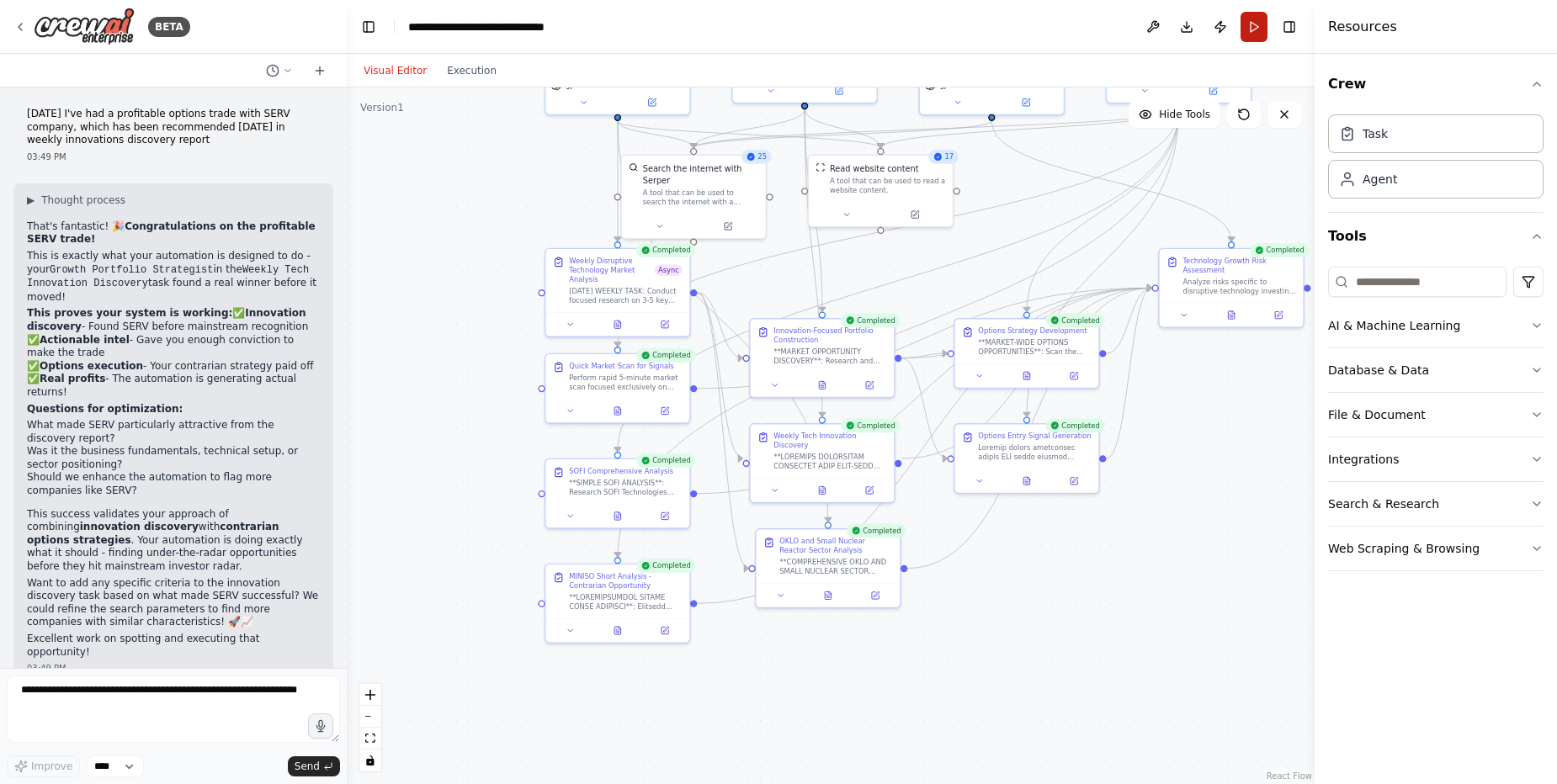
click at [1253, 25] on button "Run" at bounding box center [1254, 27] width 27 height 31
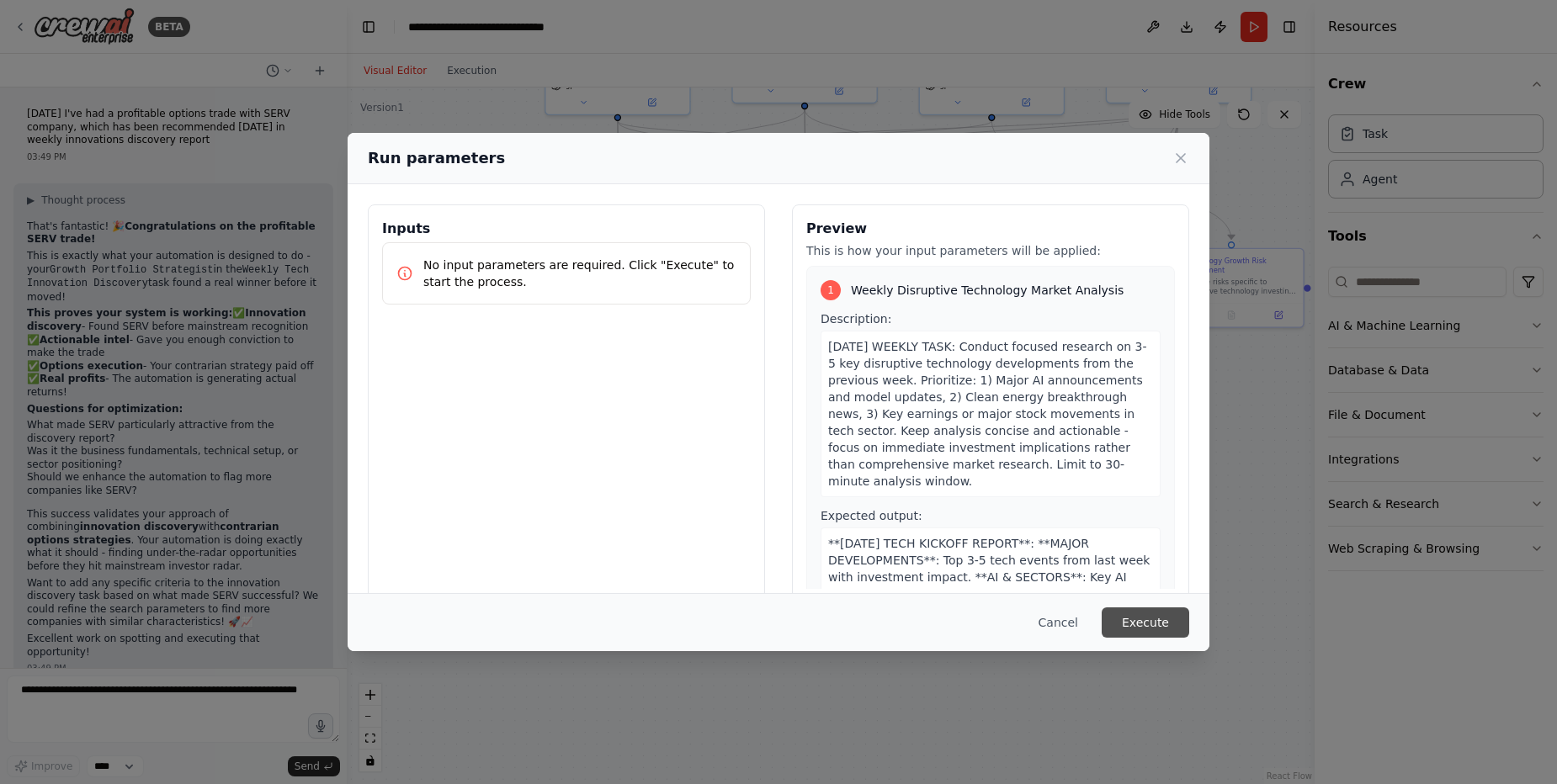
click at [1141, 616] on button "Execute" at bounding box center [1145, 623] width 87 height 31
